Goal: Task Accomplishment & Management: Complete application form

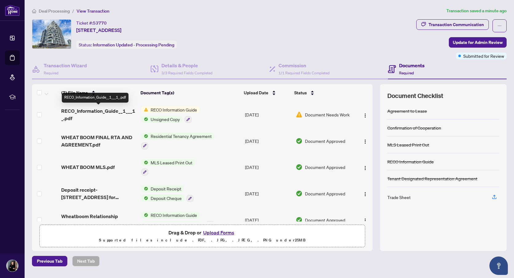
click at [111, 111] on span "RECO_Information_Guide__1___1_.pdf" at bounding box center [98, 114] width 75 height 15
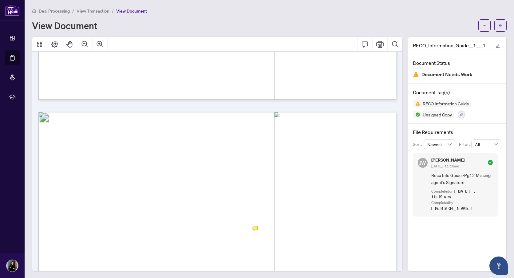
scroll to position [5662, 0]
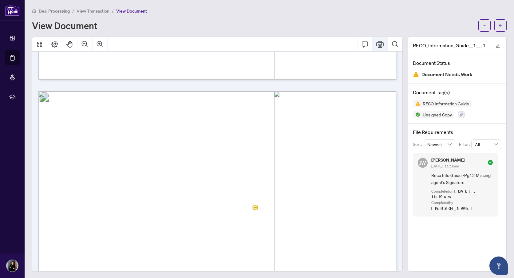
click at [380, 43] on icon "Print" at bounding box center [379, 44] width 7 height 7
click at [499, 25] on icon "arrow-left" at bounding box center [500, 25] width 4 height 3
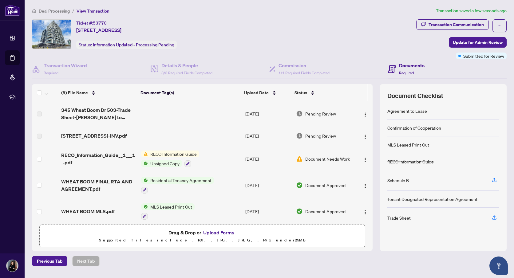
click at [216, 233] on button "Upload Forms" at bounding box center [218, 233] width 35 height 8
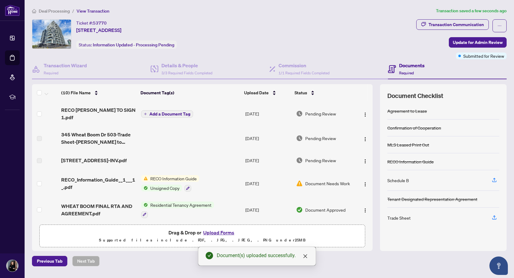
click at [153, 112] on span "Add a Document Tag" at bounding box center [169, 114] width 41 height 4
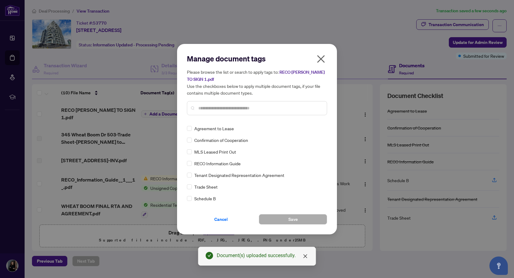
click at [209, 109] on input "text" at bounding box center [260, 108] width 124 height 7
type input "****"
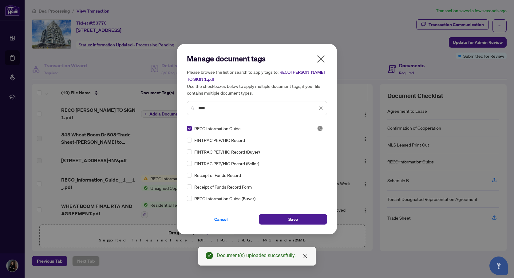
drag, startPoint x: 282, startPoint y: 218, endPoint x: 260, endPoint y: 208, distance: 23.8
click at [281, 218] on button "Save" at bounding box center [293, 219] width 68 height 10
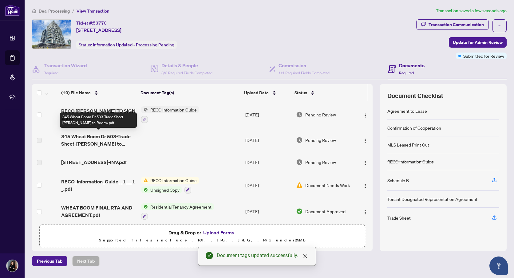
click at [96, 112] on div "345 Wheat Boom Dr 503-Trade Sheet-[PERSON_NAME] to Review.pdf" at bounding box center [98, 119] width 77 height 15
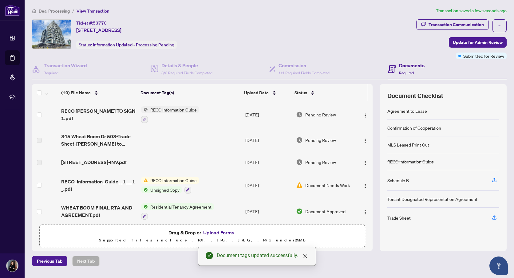
drag, startPoint x: 165, startPoint y: 132, endPoint x: 142, endPoint y: 126, distance: 23.9
click at [165, 132] on td at bounding box center [191, 140] width 104 height 25
click at [89, 113] on span "RECO [PERSON_NAME] TO SIGN 1.pdf" at bounding box center [98, 114] width 75 height 15
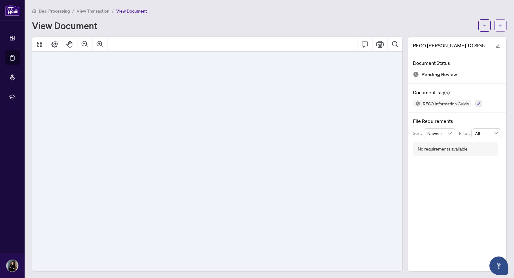
click at [499, 23] on icon "arrow-left" at bounding box center [500, 25] width 4 height 4
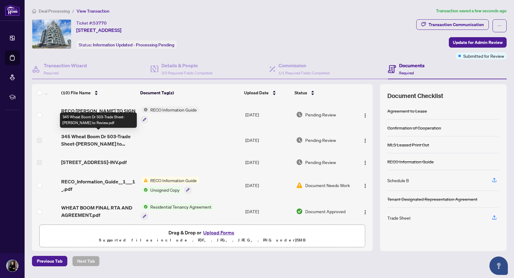
click at [112, 140] on span "345 Wheat Boom Dr 503-Trade Sheet-[PERSON_NAME] to Review.pdf" at bounding box center [98, 140] width 75 height 15
click at [97, 143] on span "345 Wheat Boom Dr 503-Trade Sheet-[PERSON_NAME] to Review.pdf" at bounding box center [98, 140] width 75 height 15
click at [92, 144] on span "345 Wheat Boom Dr 503-Trade Sheet-[PERSON_NAME] to Review.pdf" at bounding box center [98, 140] width 75 height 15
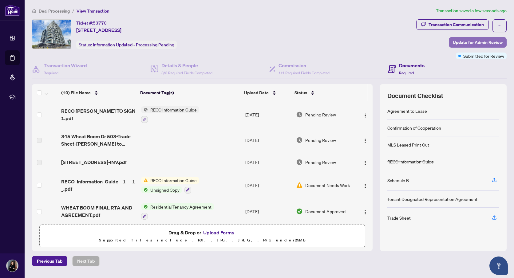
click at [463, 45] on span "Update for Admin Review" at bounding box center [478, 42] width 50 height 10
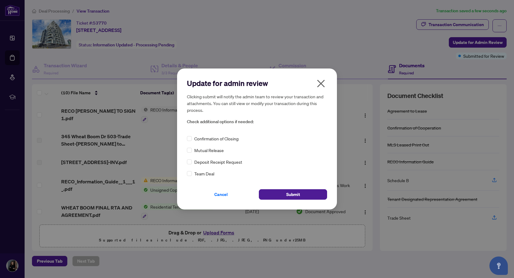
drag, startPoint x: 292, startPoint y: 193, endPoint x: 248, endPoint y: 161, distance: 53.8
click at [291, 193] on span "Submit" at bounding box center [293, 195] width 14 height 10
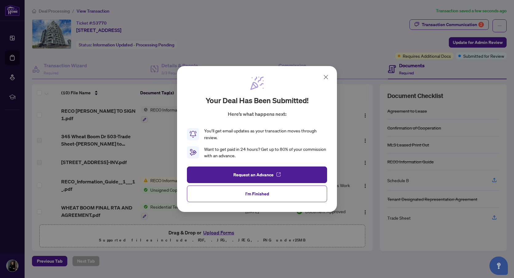
click at [254, 198] on span "I'm Finished" at bounding box center [257, 194] width 24 height 10
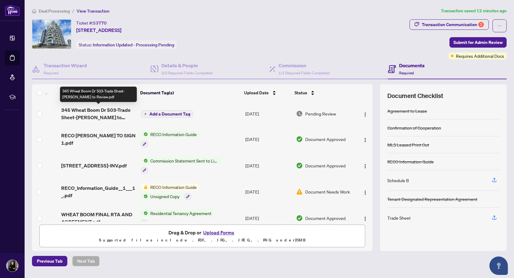
click at [99, 112] on span "345 Wheat Boom Dr 503-Trade Sheet-[PERSON_NAME] to Review.pdf" at bounding box center [98, 113] width 75 height 15
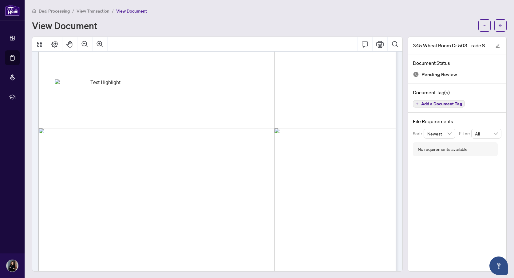
scroll to position [172, 0]
drag, startPoint x: 292, startPoint y: 131, endPoint x: 333, endPoint y: 97, distance: 52.6
click at [378, 45] on icon "Print" at bounding box center [379, 44] width 7 height 7
click at [500, 28] on span "button" at bounding box center [500, 26] width 4 height 10
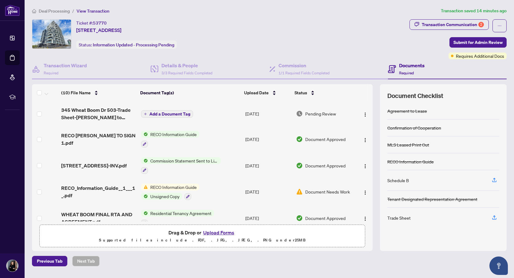
click at [219, 232] on button "Upload Forms" at bounding box center [218, 233] width 35 height 8
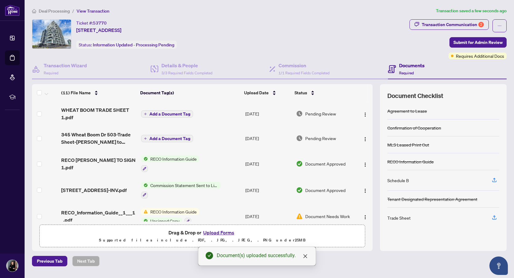
click at [150, 113] on span "Add a Document Tag" at bounding box center [169, 114] width 41 height 4
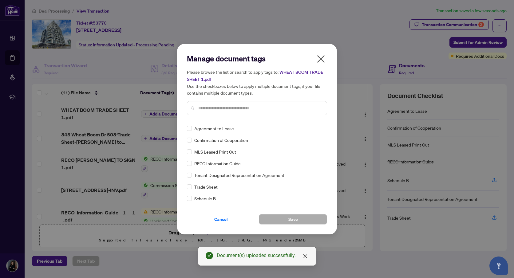
click at [207, 107] on input "text" at bounding box center [260, 108] width 124 height 7
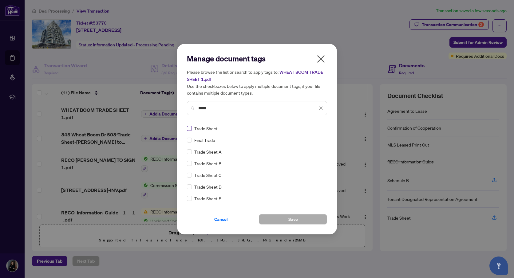
type input "*****"
click at [289, 218] on span "Save" at bounding box center [293, 220] width 10 height 10
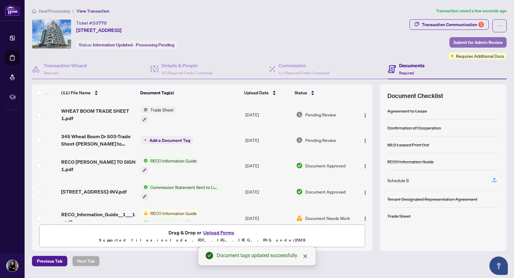
click at [478, 43] on span "Submit for Admin Review" at bounding box center [477, 42] width 49 height 10
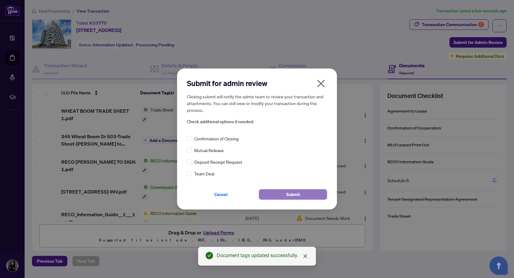
click at [295, 195] on span "Submit" at bounding box center [293, 195] width 14 height 10
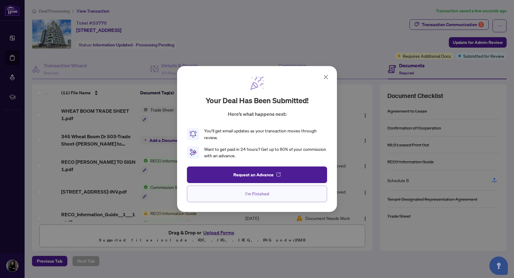
click at [269, 196] on button "I'm Finished" at bounding box center [257, 194] width 140 height 17
